Goal: Check status: Check status

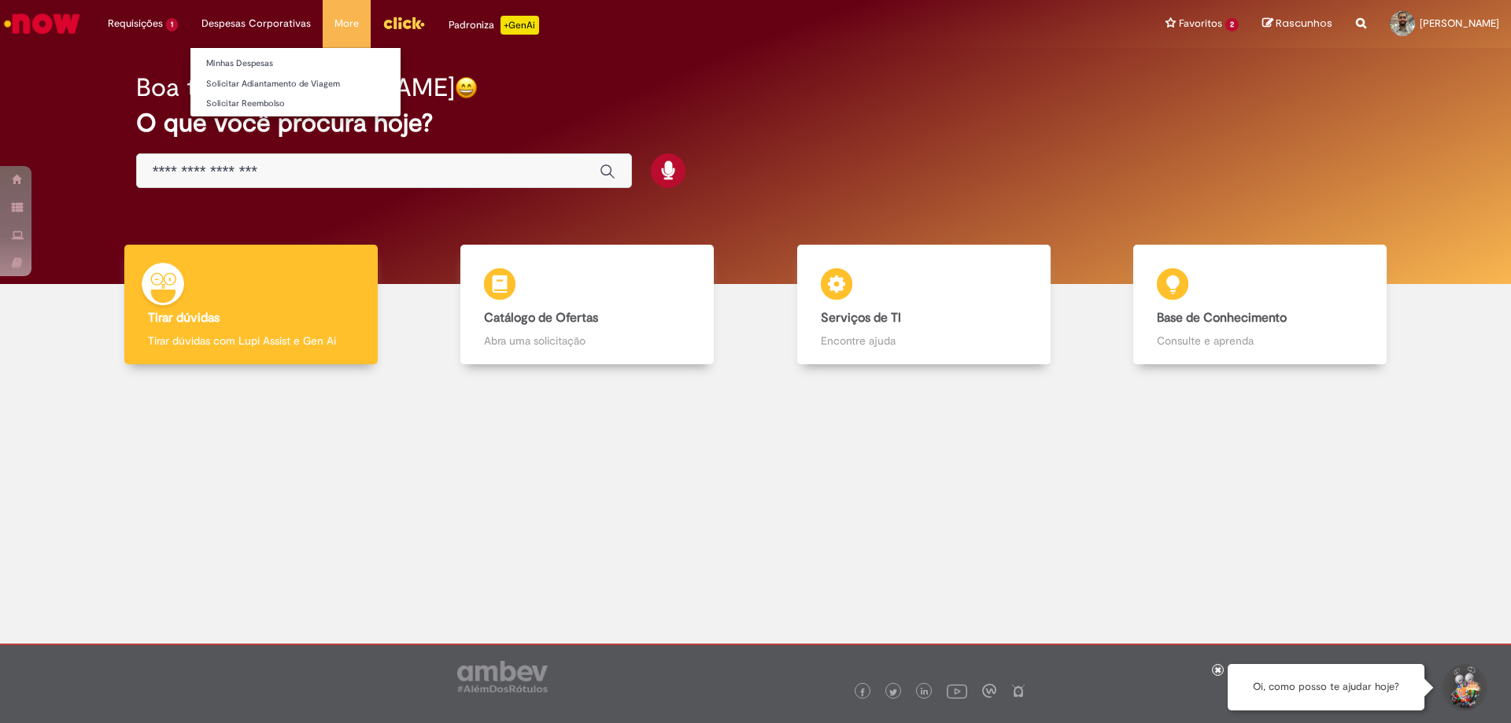
click at [271, 24] on li "Despesas Corporativas Minhas Despesas Solicitar Adiantamento de Viagem Solicita…" at bounding box center [256, 23] width 133 height 47
click at [264, 57] on link "Minhas Despesas" at bounding box center [295, 63] width 210 height 17
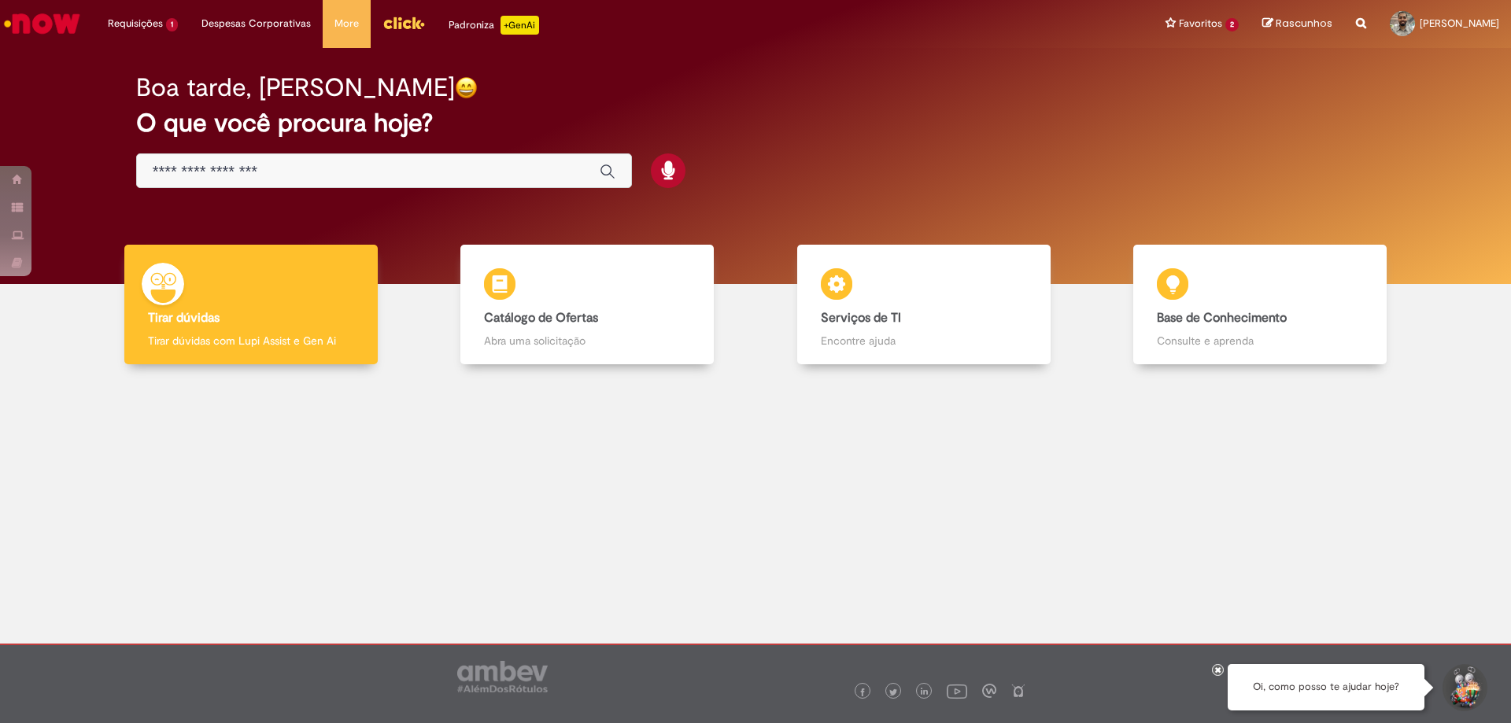
click at [518, 165] on input "Basta digitar aqui" at bounding box center [368, 172] width 431 height 18
click at [386, 161] on div "Global" at bounding box center [384, 170] width 496 height 35
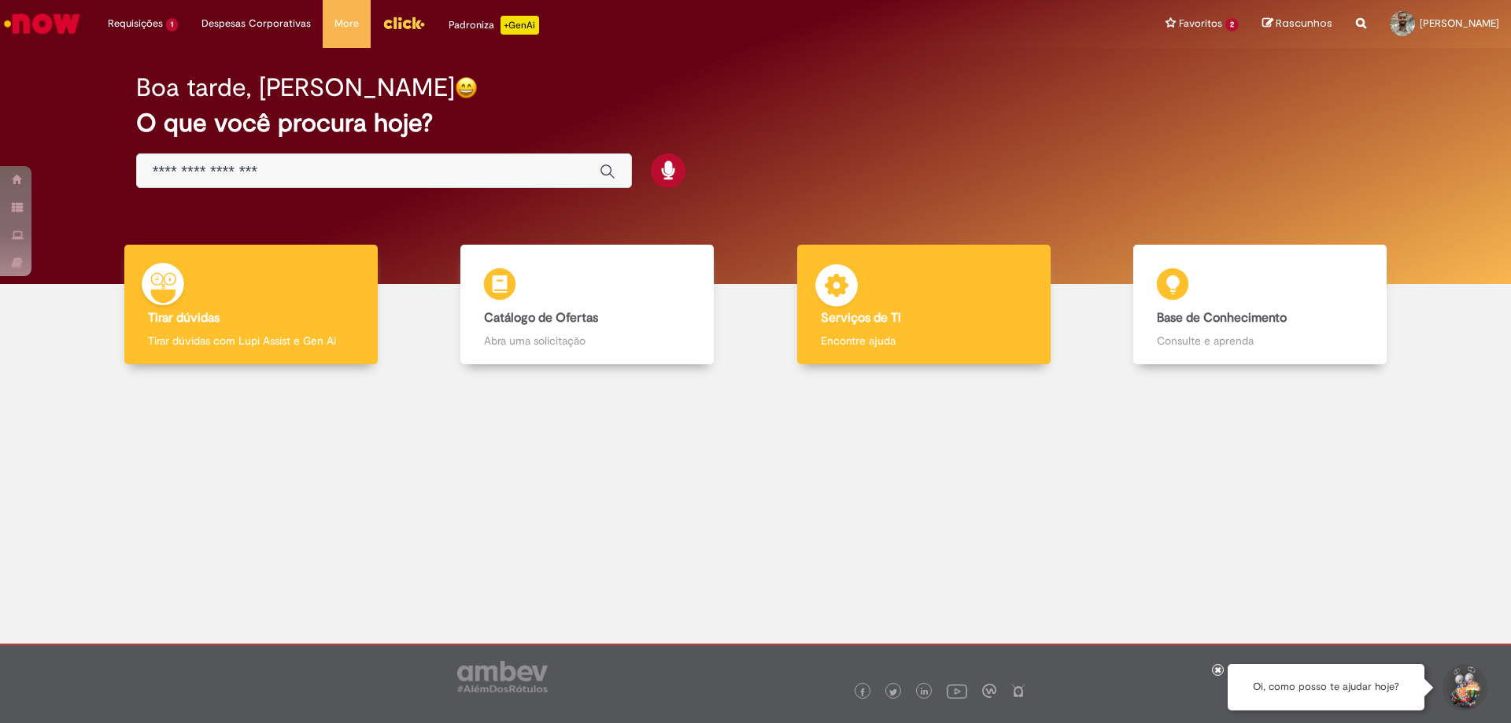
click at [905, 330] on div "Serviços de TI Serviços de TI Encontre ajuda" at bounding box center [923, 305] width 253 height 120
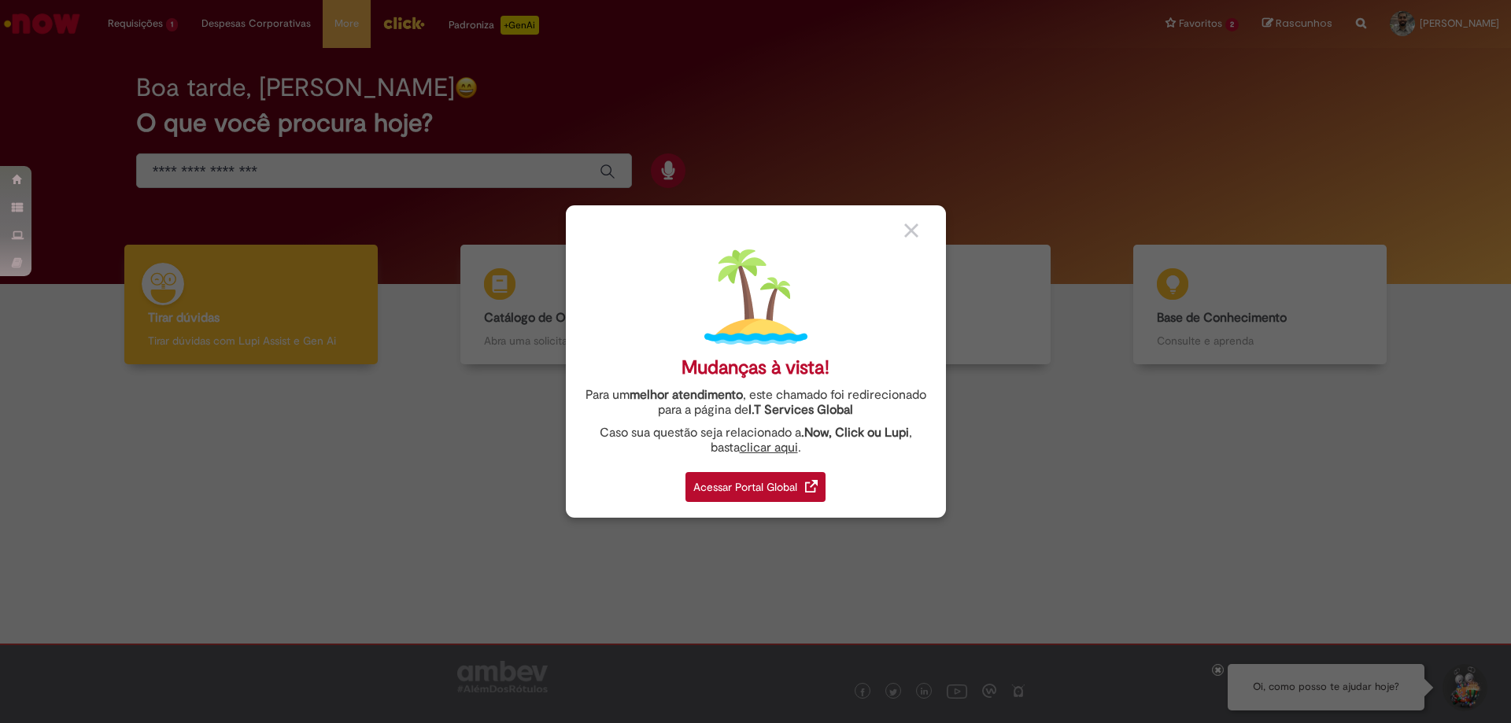
click at [759, 485] on div "Acessar Portal Global" at bounding box center [755, 487] width 140 height 30
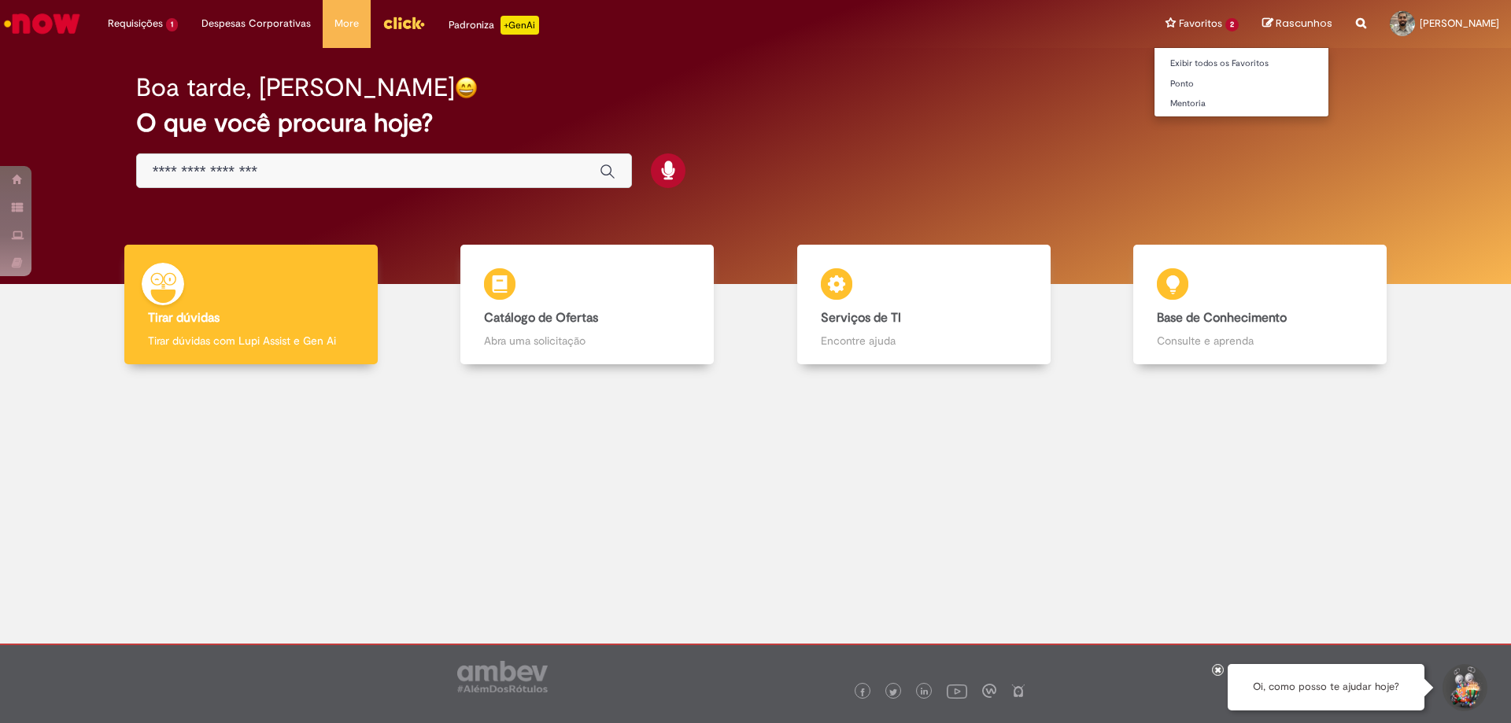
click at [1153, 24] on li "Favoritos 2 Exibir todos os Favoritos [GEOGRAPHIC_DATA] [GEOGRAPHIC_DATA]" at bounding box center [1201, 23] width 97 height 47
click at [1156, 19] on li "Favoritos 2 Exibir todos os Favoritos [GEOGRAPHIC_DATA] [GEOGRAPHIC_DATA]" at bounding box center [1201, 23] width 97 height 47
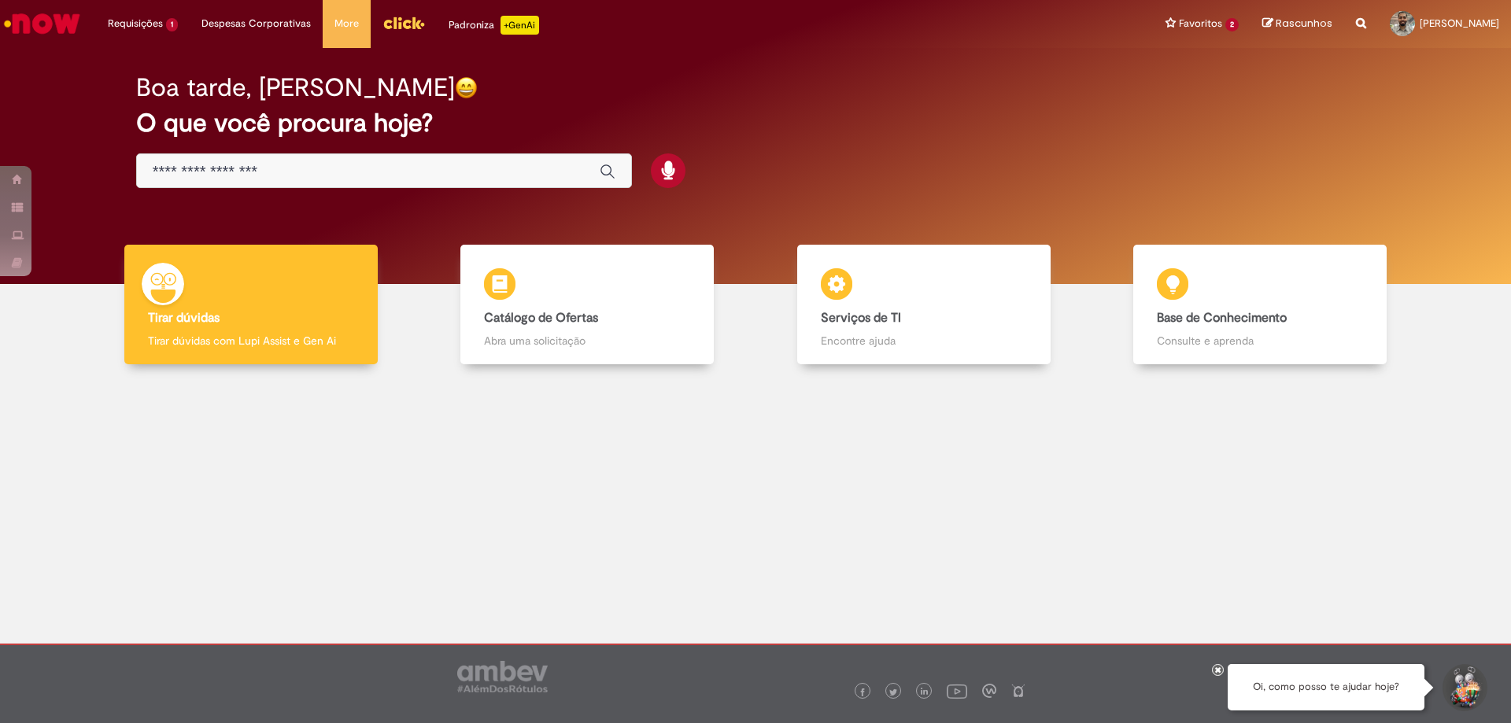
click at [983, 90] on div "Boa tarde, [PERSON_NAME]" at bounding box center [755, 88] width 1239 height 28
click at [973, 94] on div "Boa tarde, [PERSON_NAME]" at bounding box center [755, 88] width 1239 height 28
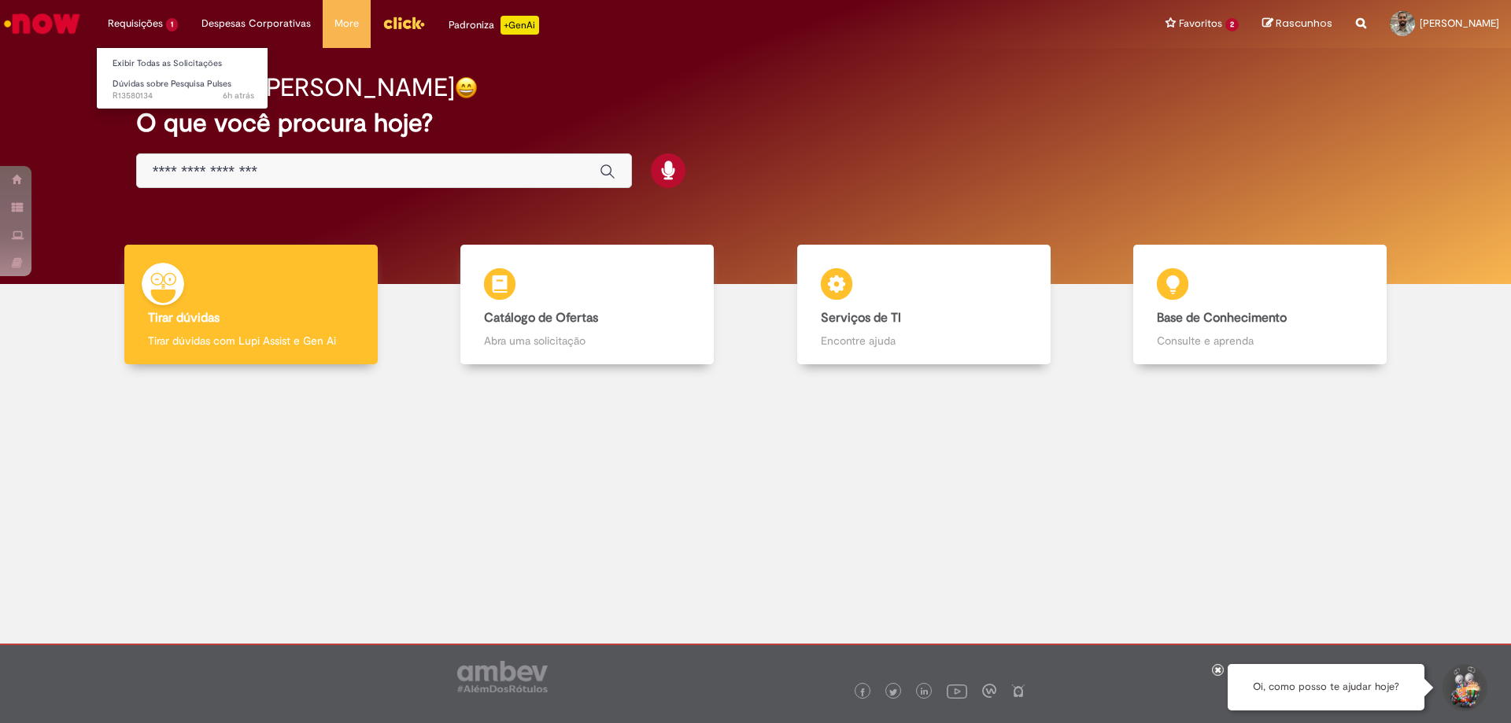
click at [164, 24] on li "Requisições 1 Exibir Todas as Solicitações Dúvidas sobre Pesquisa Pulses 6h atr…" at bounding box center [143, 23] width 94 height 47
click at [177, 67] on link "Exibir Todas as Solicitações" at bounding box center [183, 63] width 173 height 17
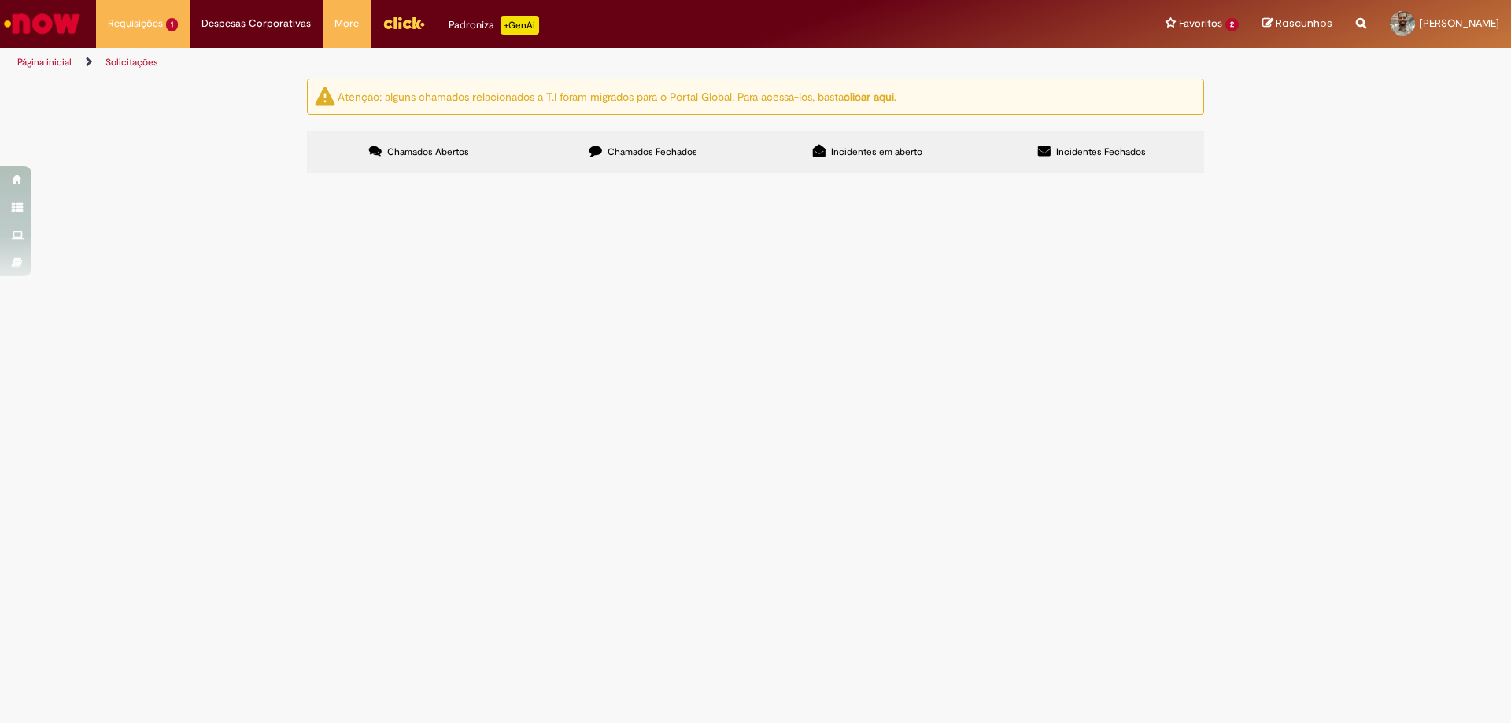
click at [636, 156] on span "Chamados Fechados" at bounding box center [652, 152] width 90 height 13
click at [825, 161] on label "Incidentes em aberto" at bounding box center [867, 152] width 224 height 42
click at [653, 153] on span "Chamados Fechados" at bounding box center [652, 152] width 90 height 13
click at [477, 157] on label "Chamados Abertos" at bounding box center [419, 152] width 224 height 42
click at [681, 158] on label "Chamados Fechados" at bounding box center [643, 152] width 224 height 42
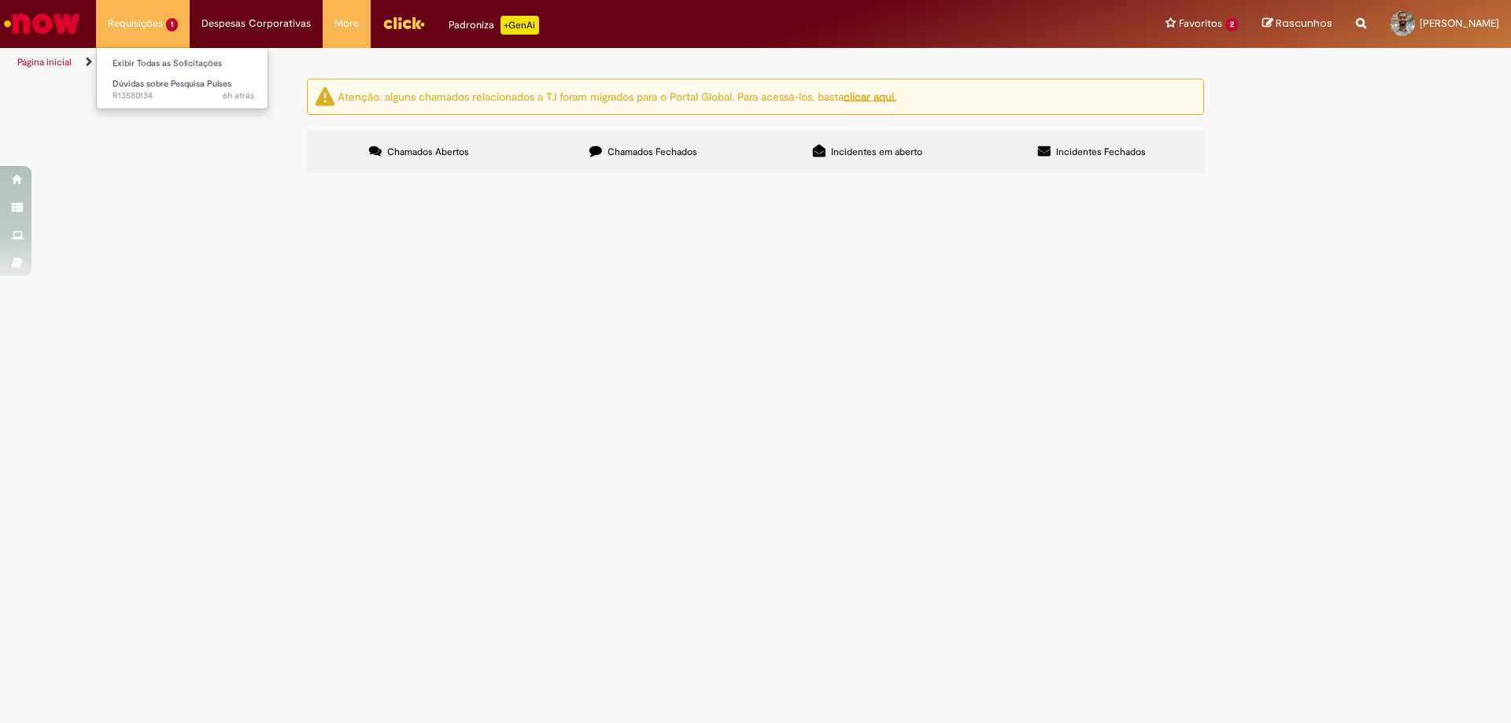
click at [148, 30] on li "Requisições 1 Exibir Todas as Solicitações Dúvidas sobre Pesquisa Pulses 6h atr…" at bounding box center [143, 23] width 94 height 47
click at [158, 96] on span "6h atrás 6 horas atrás R13580134" at bounding box center [184, 96] width 142 height 13
click at [198, 90] on span "6h atrás 6 horas atrás R13580134" at bounding box center [184, 96] width 142 height 13
click at [627, 477] on main "Solicitações Atenção: alguns chamados relacionados a T.I foram migrados para o …" at bounding box center [755, 400] width 1511 height 645
click at [629, 471] on main "Solicitações Atenção: alguns chamados relacionados a T.I foram migrados para o …" at bounding box center [755, 400] width 1511 height 645
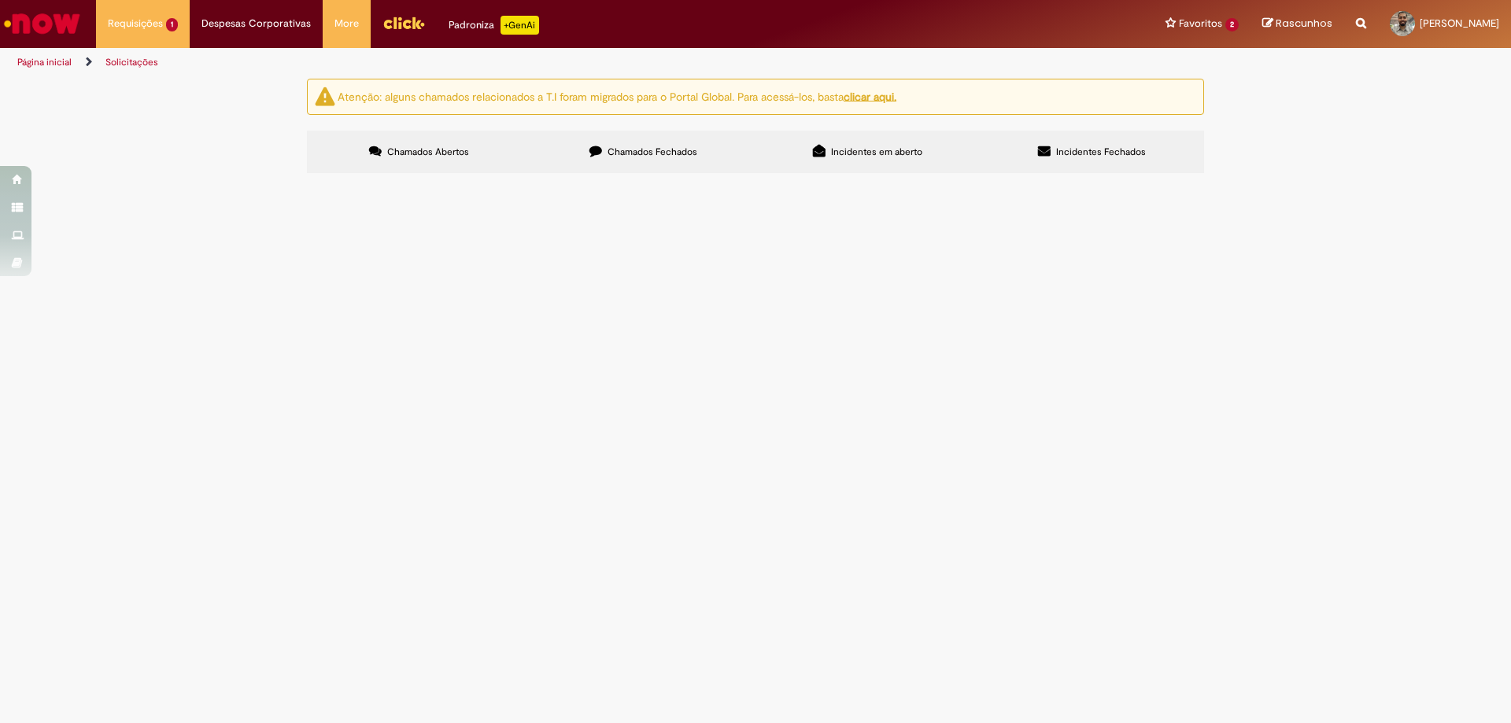
click at [629, 471] on main "Solicitações Atenção: alguns chamados relacionados a T.I foram migrados para o …" at bounding box center [755, 400] width 1511 height 645
click at [629, 468] on main "Solicitações Atenção: alguns chamados relacionados a T.I foram migrados para o …" at bounding box center [755, 400] width 1511 height 645
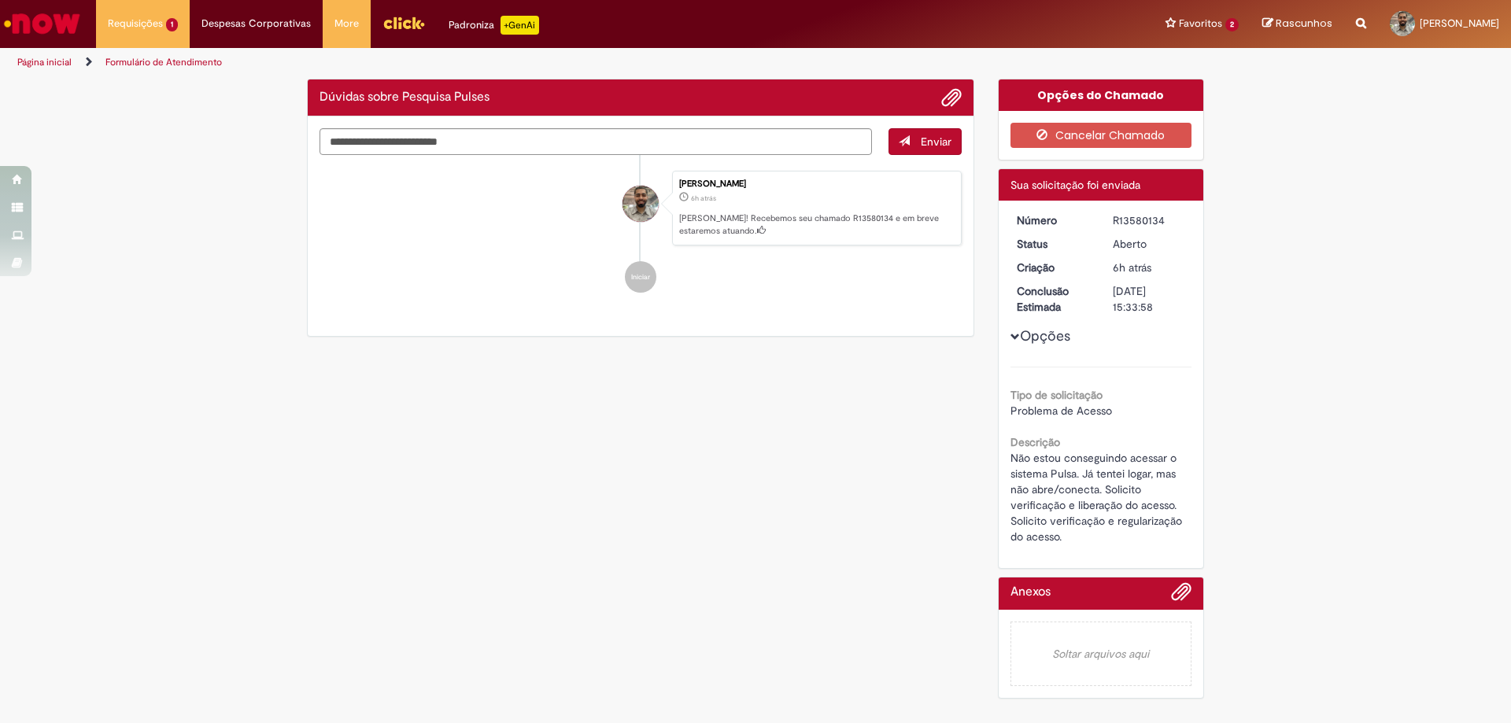
click at [747, 444] on div "Verificar Código de Barras Dúvidas sobre Pesquisa Pulses Enviar Jaison Felipe P…" at bounding box center [755, 393] width 921 height 628
click at [746, 443] on div "Verificar Código de Barras Dúvidas sobre Pesquisa Pulses Enviar Jaison Felipe P…" at bounding box center [755, 393] width 921 height 628
drag, startPoint x: 746, startPoint y: 443, endPoint x: 731, endPoint y: 435, distance: 16.9
click at [746, 444] on div "Verificar Código de Barras Dúvidas sobre Pesquisa Pulses Enviar Jaison Felipe P…" at bounding box center [755, 393] width 921 height 628
click at [604, 430] on div "Verificar Código de Barras Dúvidas sobre Pesquisa Pulses Enviar Jaison Felipe P…" at bounding box center [755, 393] width 921 height 628
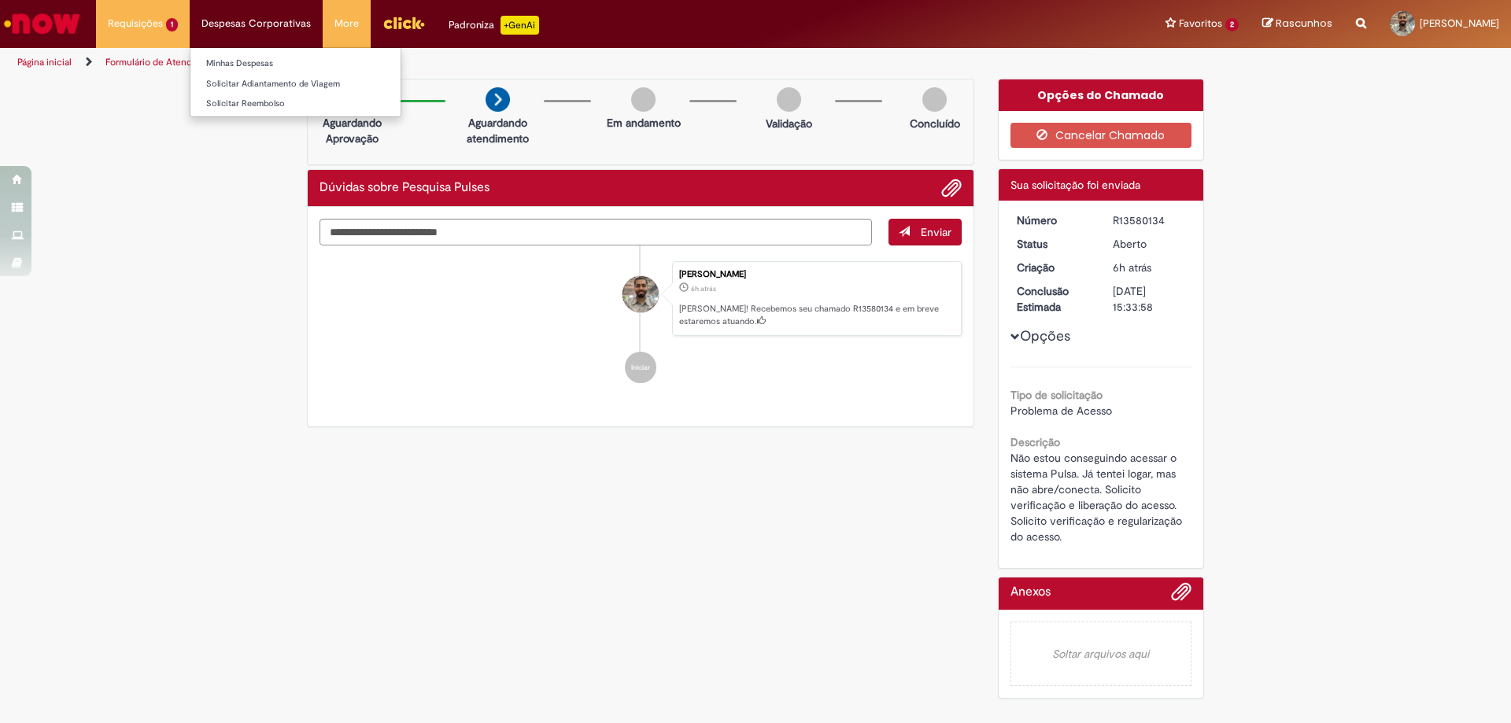
click at [260, 21] on li "Despesas Corporativas Minhas Despesas Solicitar Adiantamento de Viagem Solicita…" at bounding box center [256, 23] width 133 height 47
click at [418, 20] on img "Menu Cabeçalho" at bounding box center [403, 23] width 42 height 24
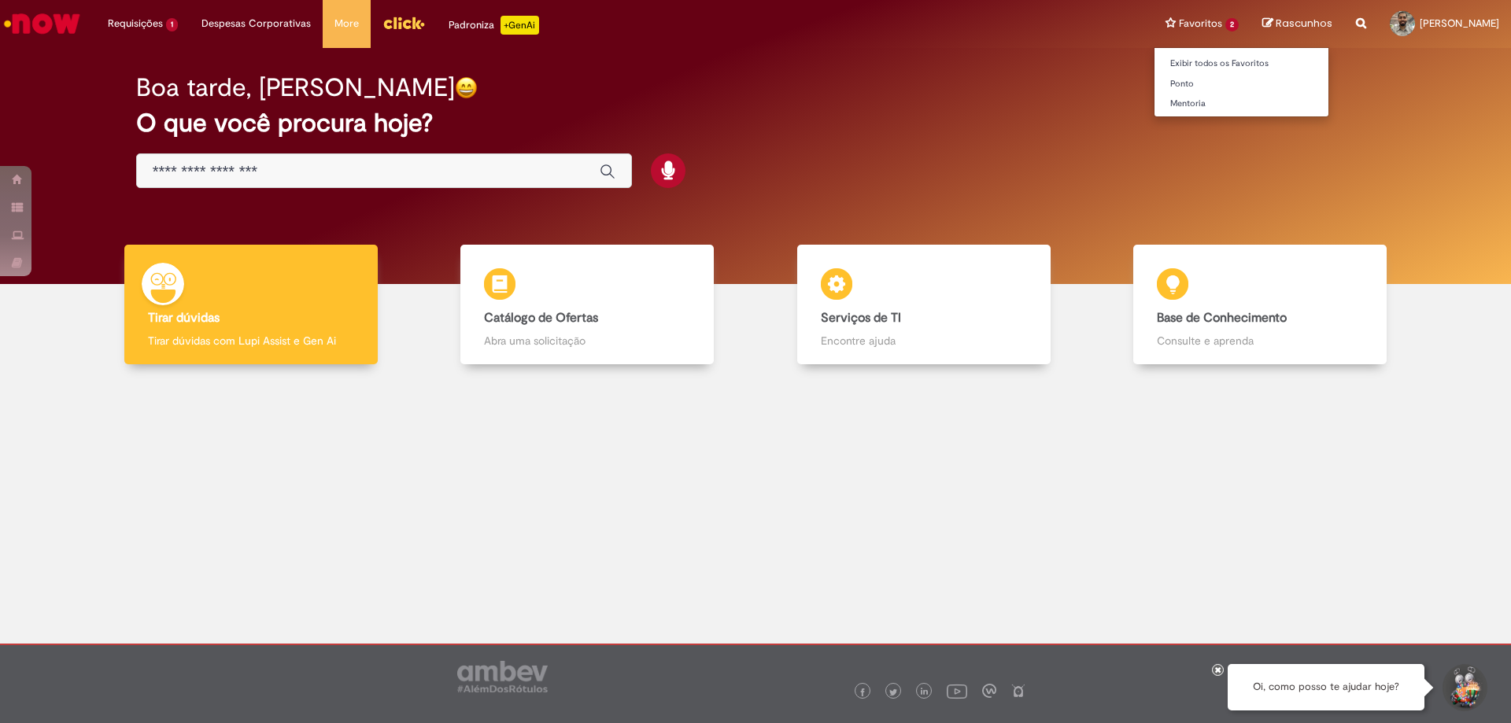
click at [1153, 31] on li "Favoritos 2 Exibir todos os Favoritos [GEOGRAPHIC_DATA] [GEOGRAPHIC_DATA]" at bounding box center [1201, 23] width 97 height 47
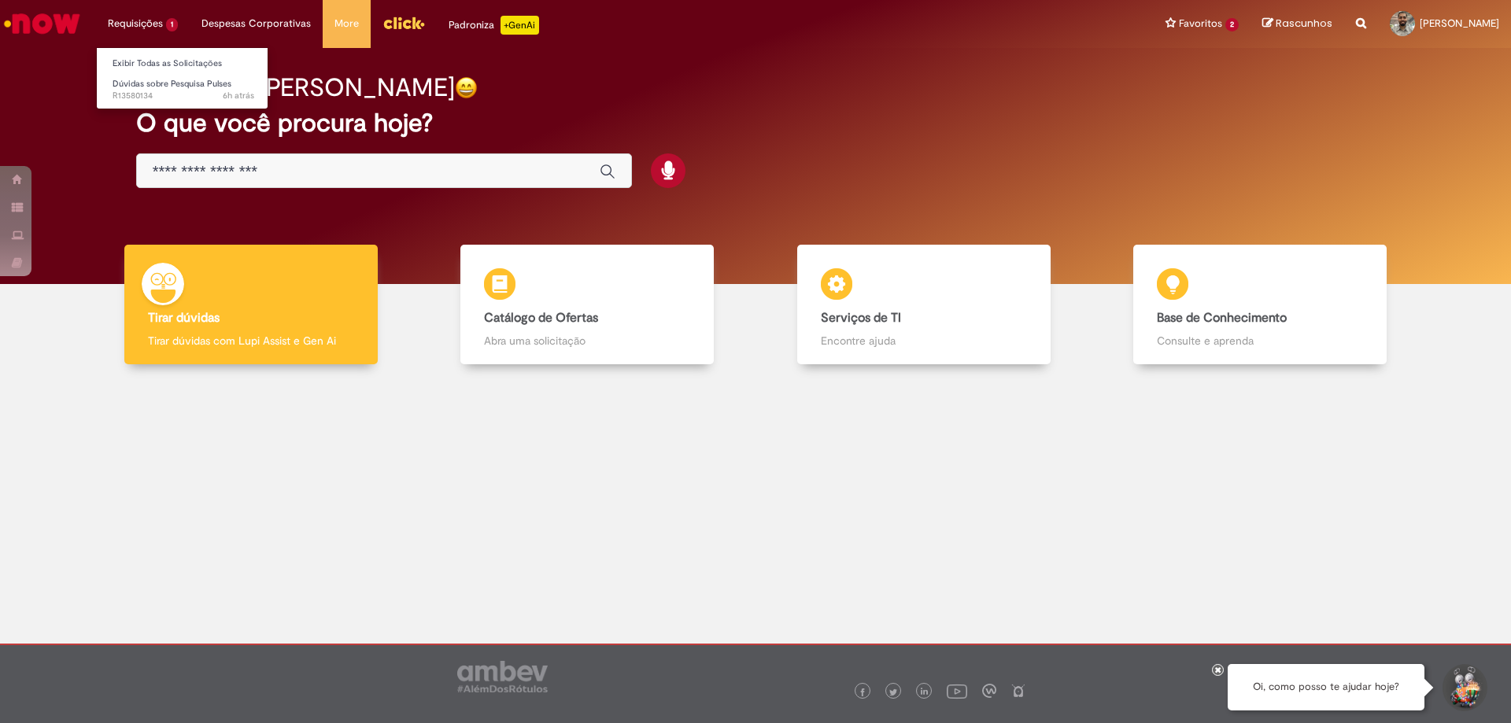
click at [132, 23] on li "Requisições 1 Exibir Todas as Solicitações Dúvidas sobre Pesquisa Pulses 6h atr…" at bounding box center [143, 23] width 94 height 47
click at [167, 86] on span "Dúvidas sobre Pesquisa Pulses" at bounding box center [172, 84] width 119 height 12
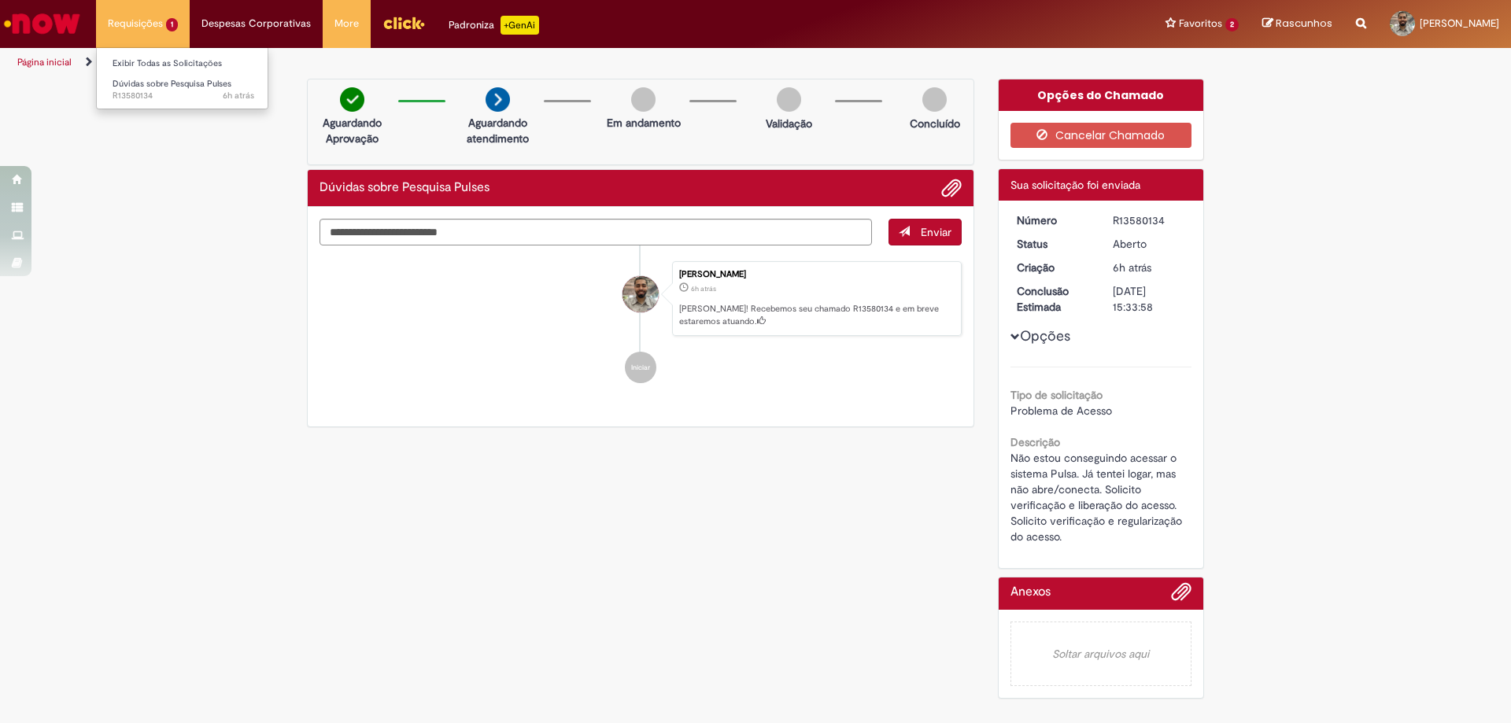
click at [156, 17] on li "Requisições 1 Exibir Todas as Solicitações Dúvidas sobre Pesquisa Pulses 6h atr…" at bounding box center [143, 23] width 94 height 47
click at [160, 92] on span "6h atrás 6 horas atrás R13580134" at bounding box center [184, 96] width 142 height 13
click at [160, 93] on span "6h atrás 6 horas atrás R13580134" at bounding box center [184, 96] width 142 height 13
click at [162, 90] on span "6h atrás 6 horas atrás R13580134" at bounding box center [184, 96] width 142 height 13
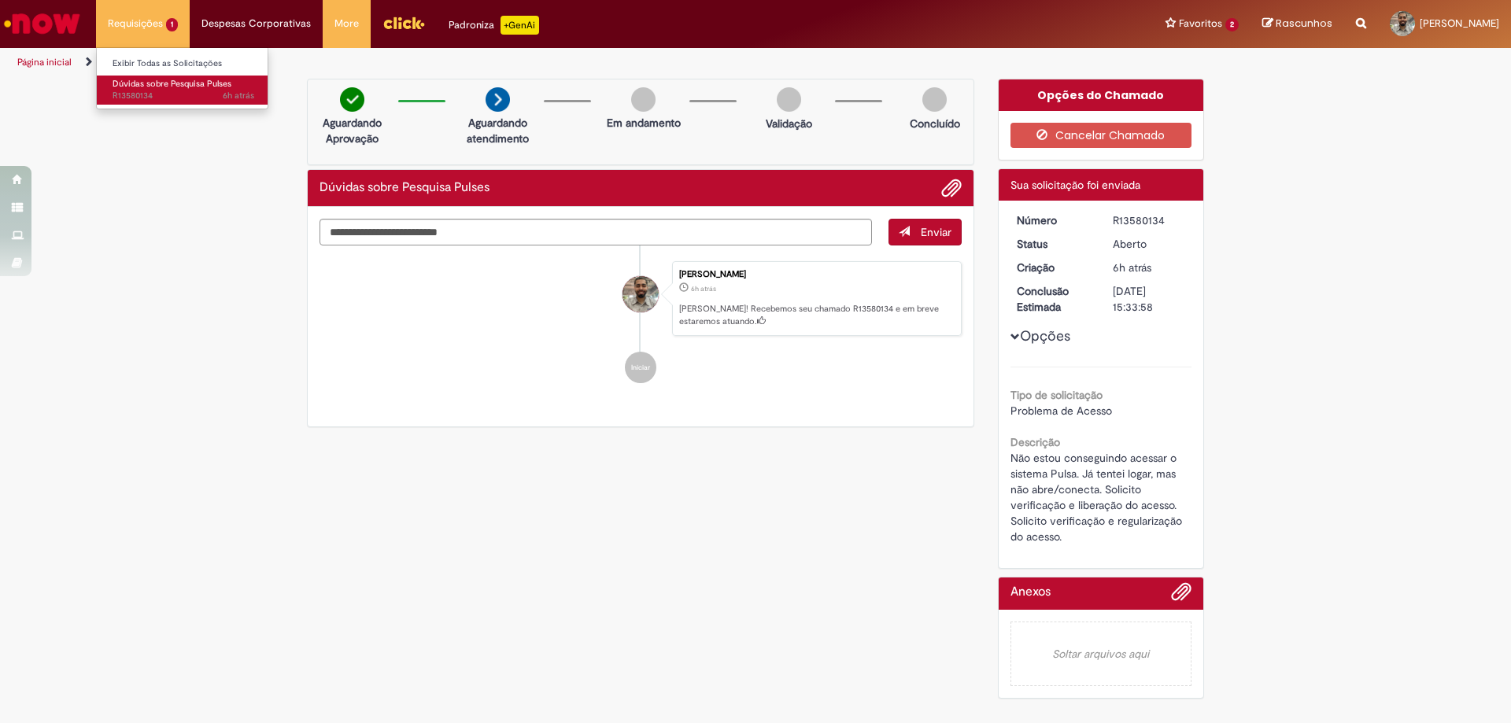
click at [162, 90] on span "6h atrás 6 horas atrás R13580134" at bounding box center [184, 96] width 142 height 13
click at [135, 59] on link "Exibir Todas as Solicitações" at bounding box center [183, 63] width 173 height 17
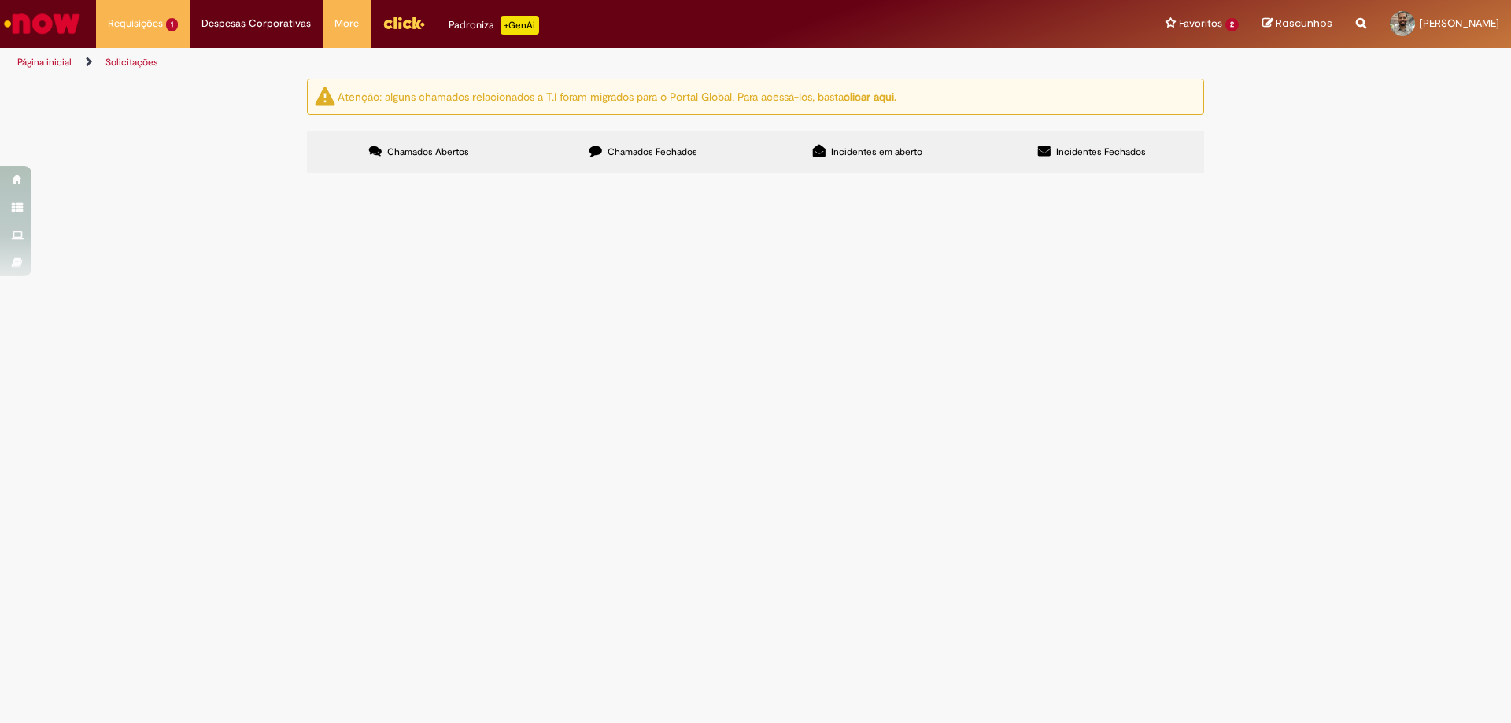
click at [0, 0] on img at bounding box center [0, 0] width 0 height 0
click at [0, 0] on td "Aberto" at bounding box center [0, 0] width 0 height 0
click at [0, 0] on td "R13580134" at bounding box center [0, 0] width 0 height 0
click at [0, 0] on span "R13580134" at bounding box center [0, 0] width 0 height 0
click at [0, 0] on td "R13580134" at bounding box center [0, 0] width 0 height 0
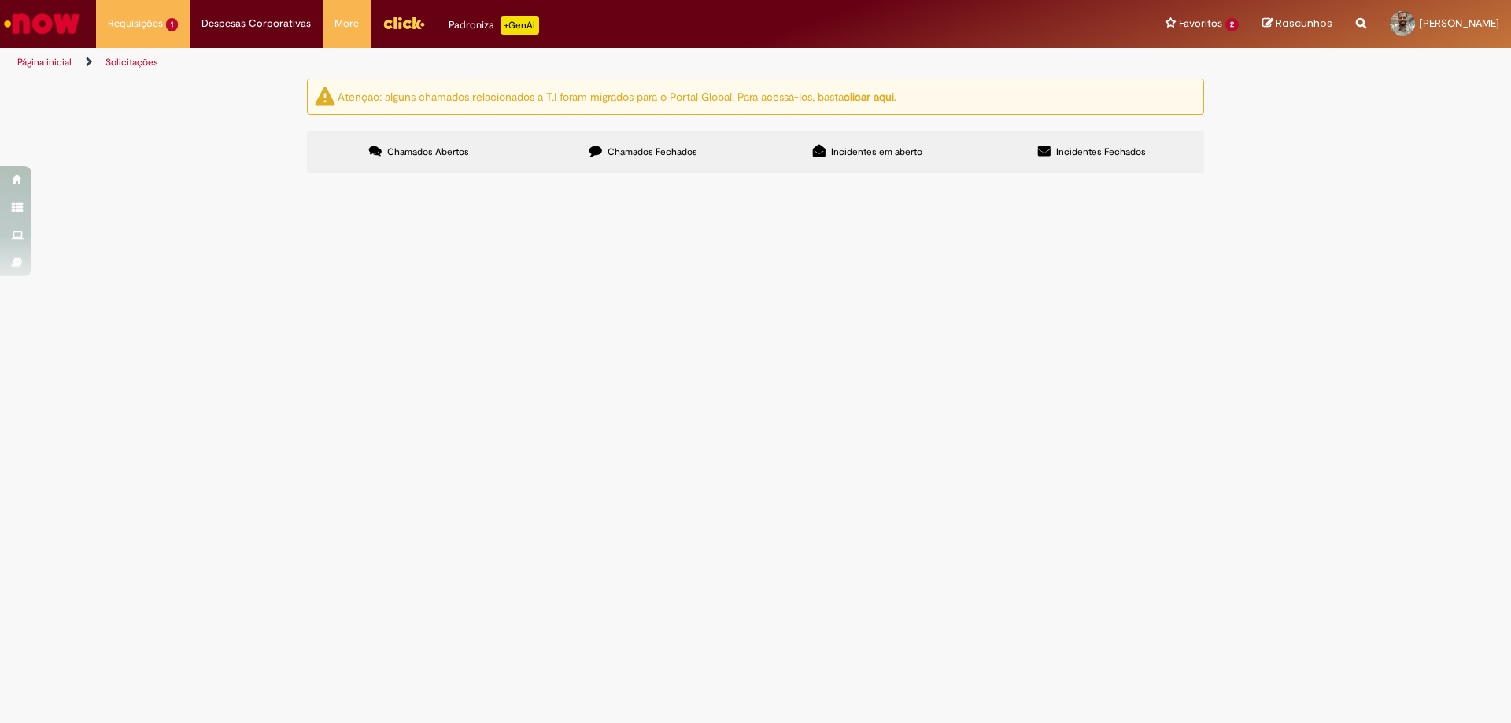
drag, startPoint x: 352, startPoint y: 265, endPoint x: 360, endPoint y: 255, distance: 12.9
click at [0, 0] on td "R13580134" at bounding box center [0, 0] width 0 height 0
click at [0, 0] on th "Número" at bounding box center [0, 0] width 0 height 0
click at [711, 386] on main "Solicitações Atenção: alguns chamados relacionados a T.I foram migrados para o …" at bounding box center [755, 400] width 1511 height 645
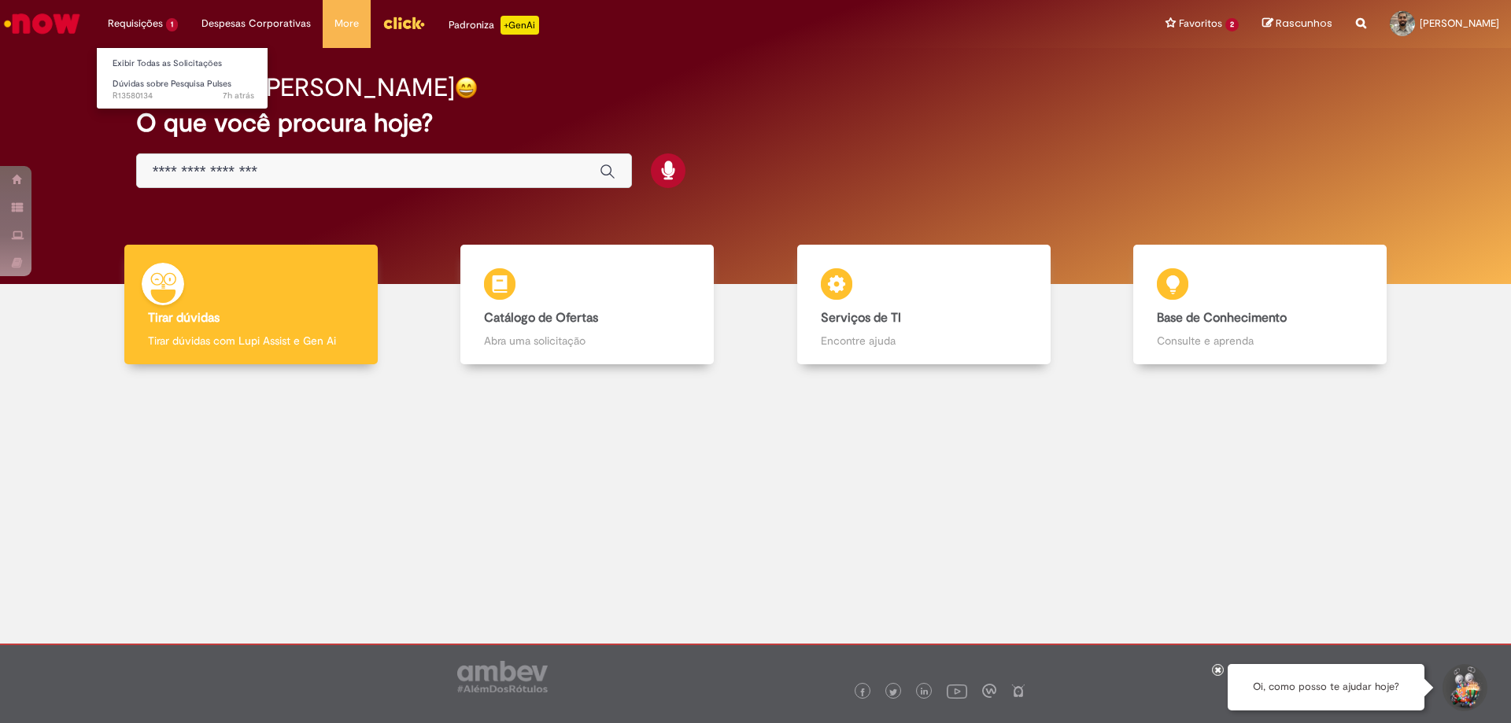
click at [169, 31] on li "Requisições 1 Exibir Todas as Solicitações Dúvidas sobre Pesquisa Pulses 7h atr…" at bounding box center [143, 23] width 94 height 47
click at [165, 88] on span "Dúvidas sobre Pesquisa Pulses" at bounding box center [172, 84] width 119 height 12
click at [177, 70] on link "Exibir Todas as Solicitações" at bounding box center [183, 63] width 173 height 17
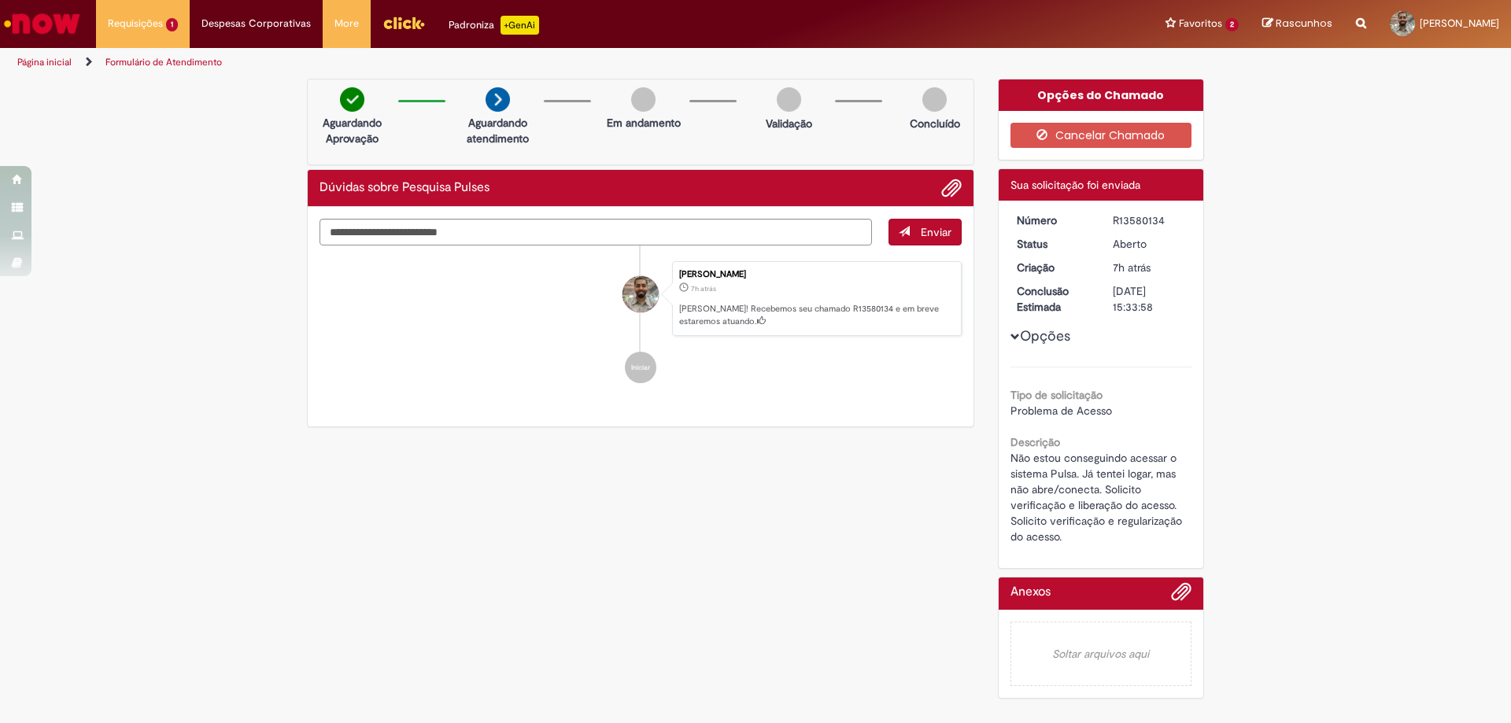
click at [1016, 338] on span "Opções para R13580134" at bounding box center [1014, 336] width 9 height 9
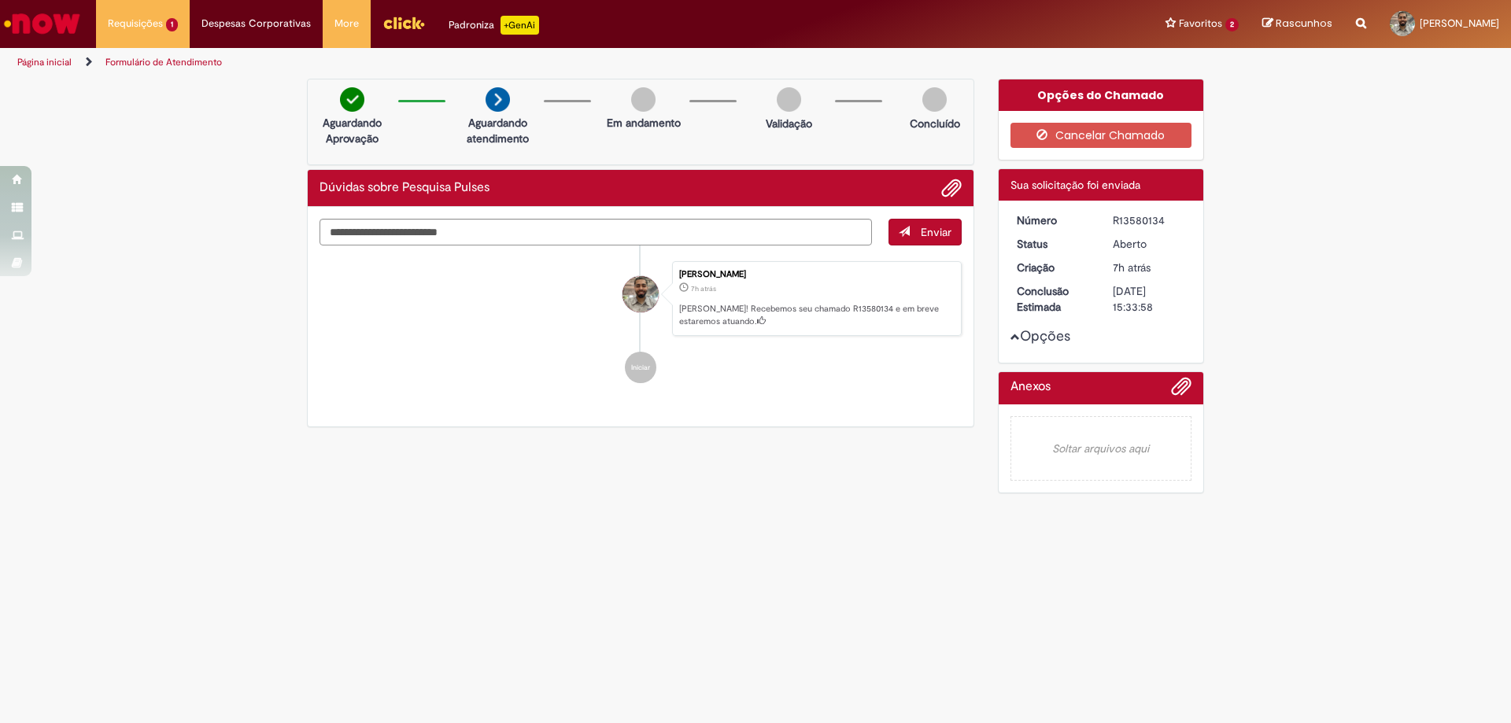
click at [1010, 335] on span "Opções para R13580134" at bounding box center [1014, 336] width 9 height 9
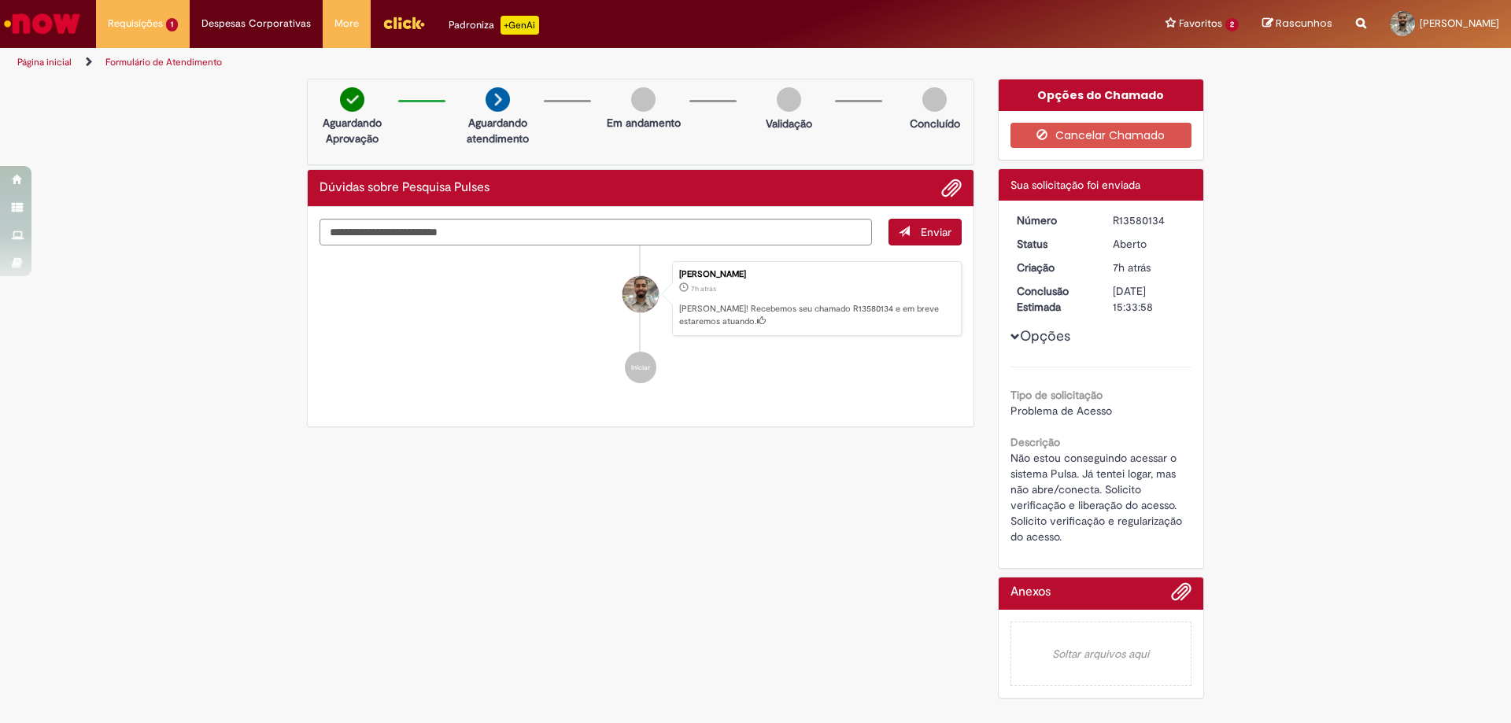
drag, startPoint x: 1167, startPoint y: 223, endPoint x: 1114, endPoint y: 223, distance: 52.7
click at [1114, 223] on div "R13580134" at bounding box center [1149, 220] width 73 height 16
copy div "R13580134"
